Goal: Entertainment & Leisure: Consume media (video, audio)

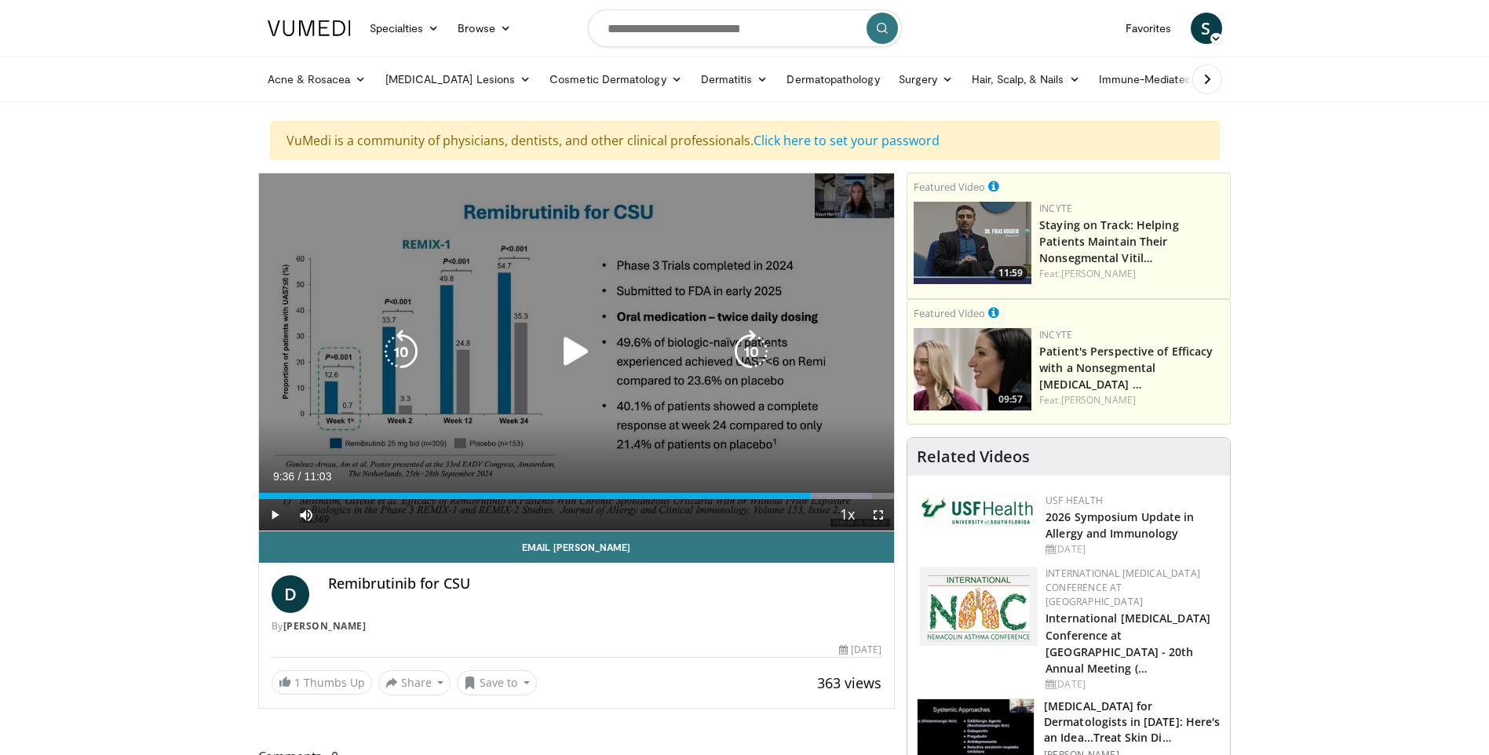
drag, startPoint x: 578, startPoint y: 349, endPoint x: 578, endPoint y: 357, distance: 7.9
click at [578, 349] on icon "Video Player" at bounding box center [576, 352] width 44 height 44
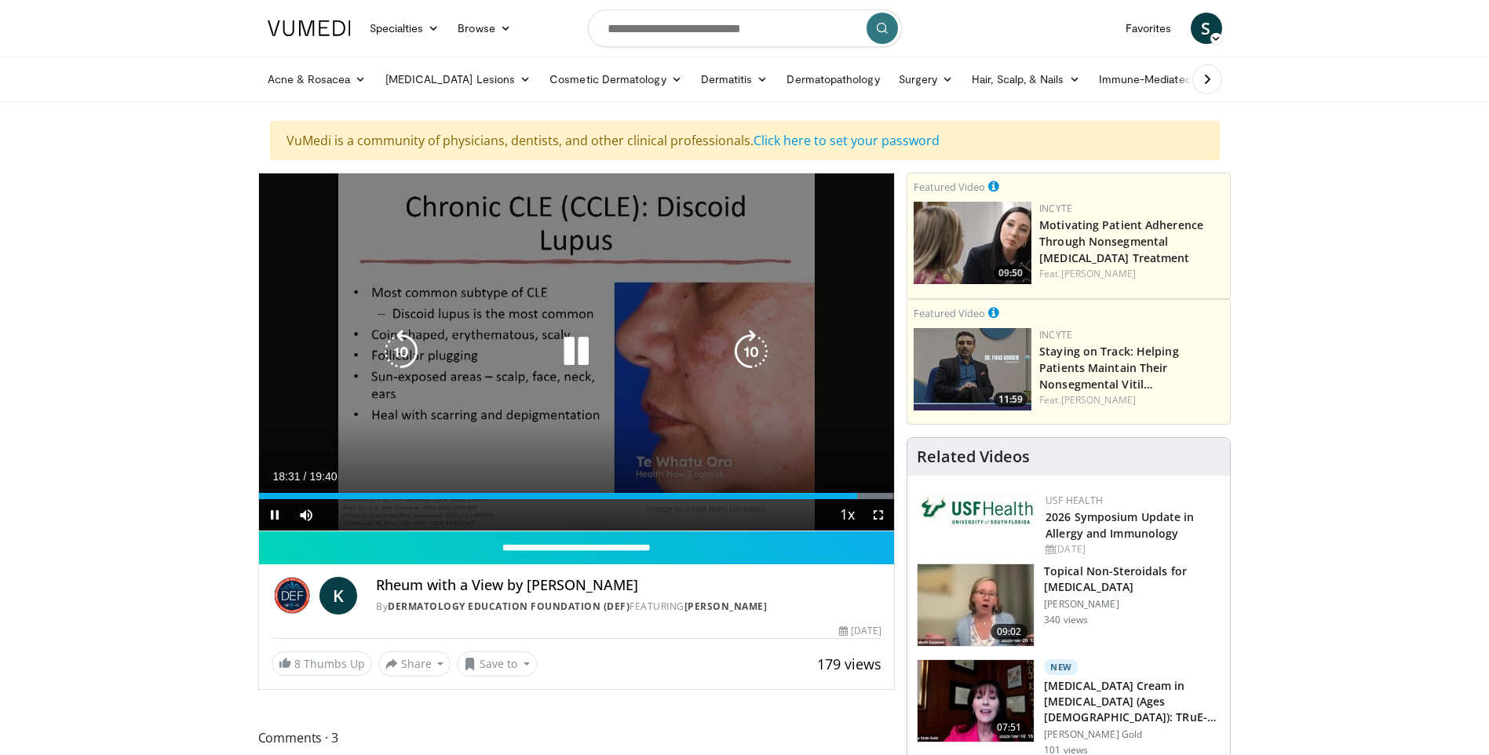
click at [574, 350] on icon "Video Player" at bounding box center [576, 352] width 44 height 44
click at [570, 345] on icon "Video Player" at bounding box center [576, 352] width 44 height 44
